Goal: Navigation & Orientation: Find specific page/section

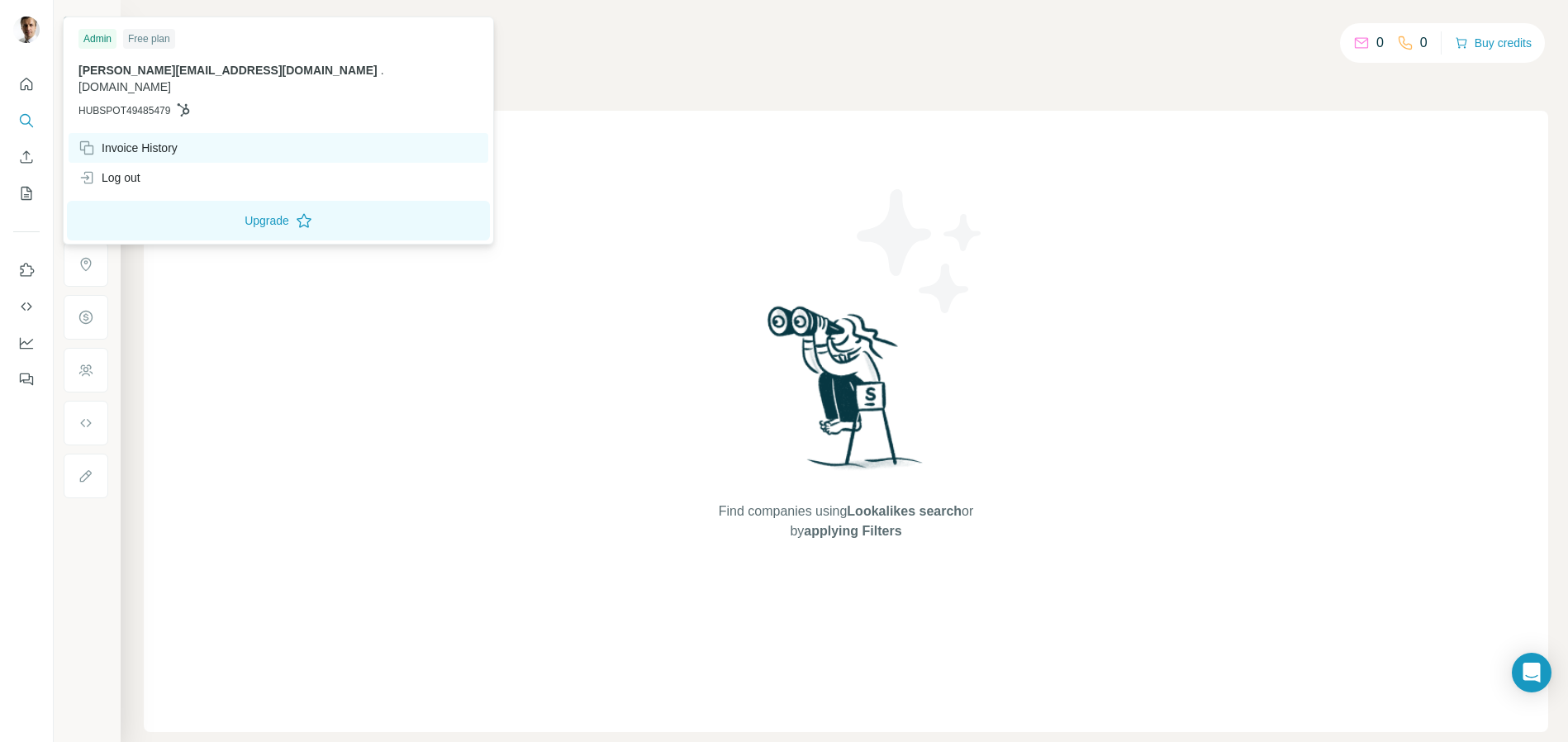
click at [150, 139] on div "Invoice History" at bounding box center [128, 147] width 99 height 16
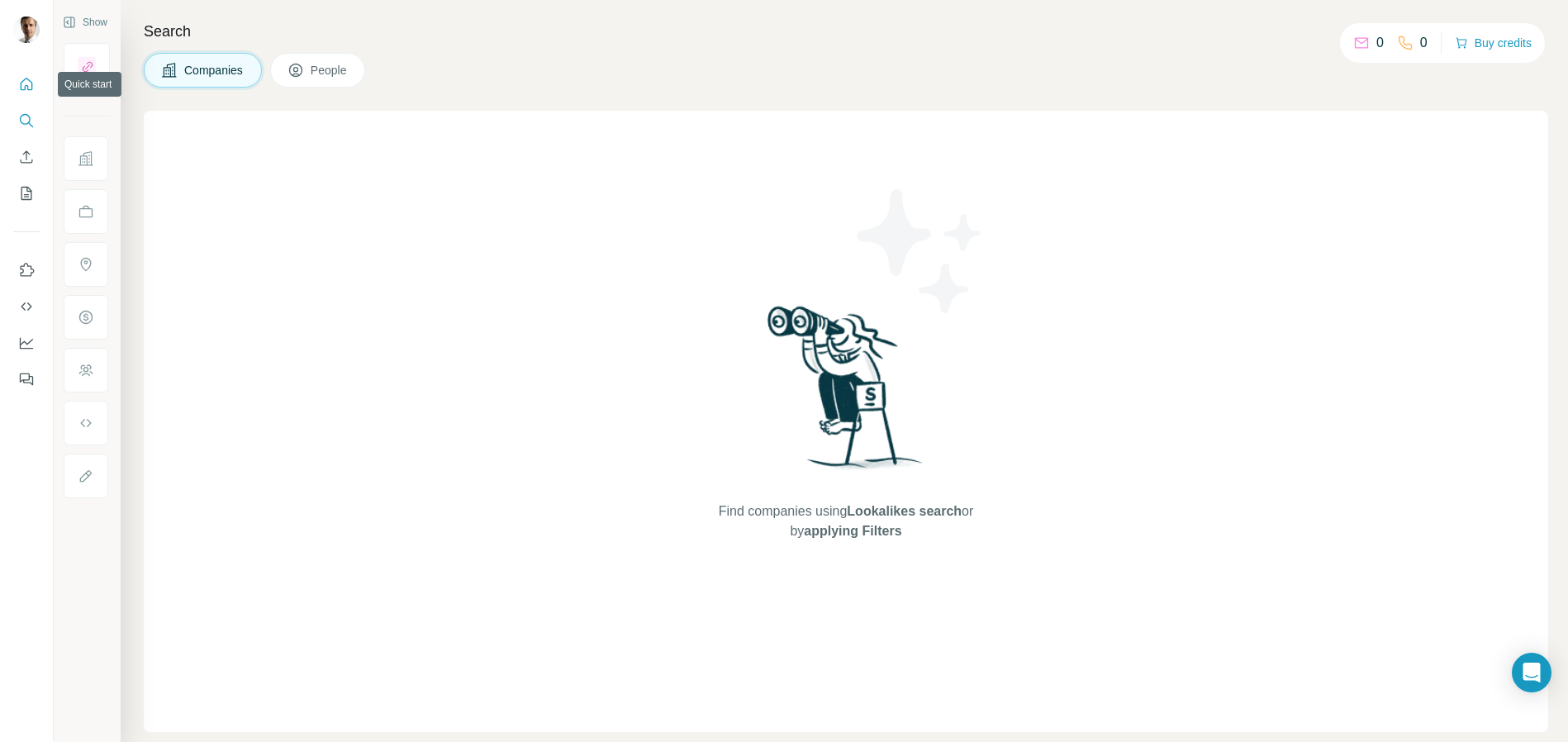
click at [28, 86] on icon "Quick start" at bounding box center [26, 84] width 16 height 16
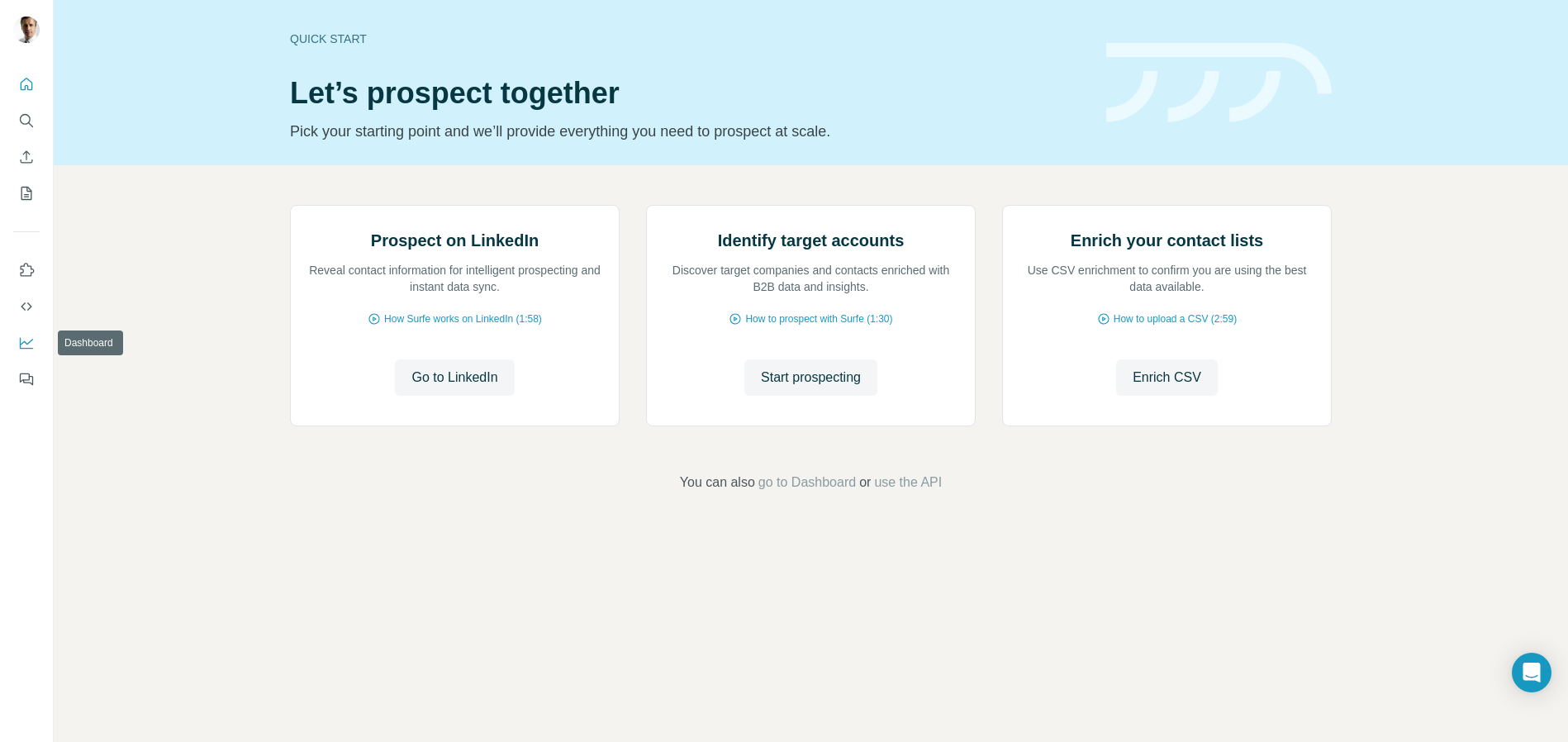
click at [30, 344] on icon "Dashboard" at bounding box center [26, 342] width 16 height 16
